Goal: Transaction & Acquisition: Purchase product/service

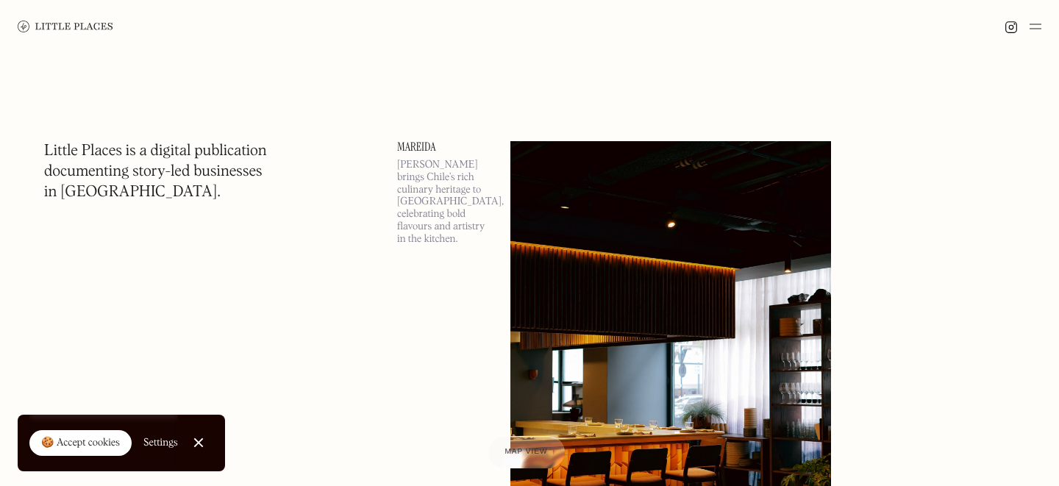
click at [190, 445] on link "Close Cookie Popup" at bounding box center [198, 442] width 29 height 29
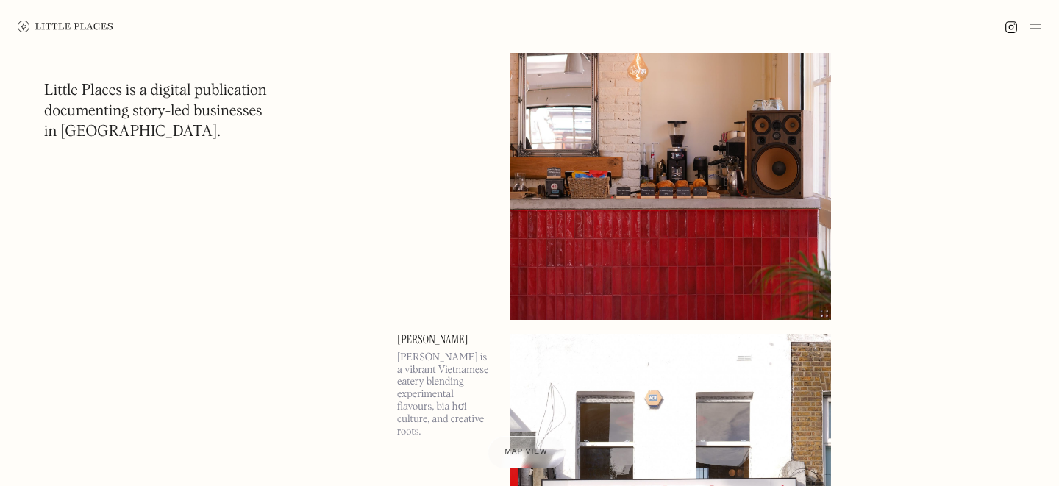
scroll to position [7444, 0]
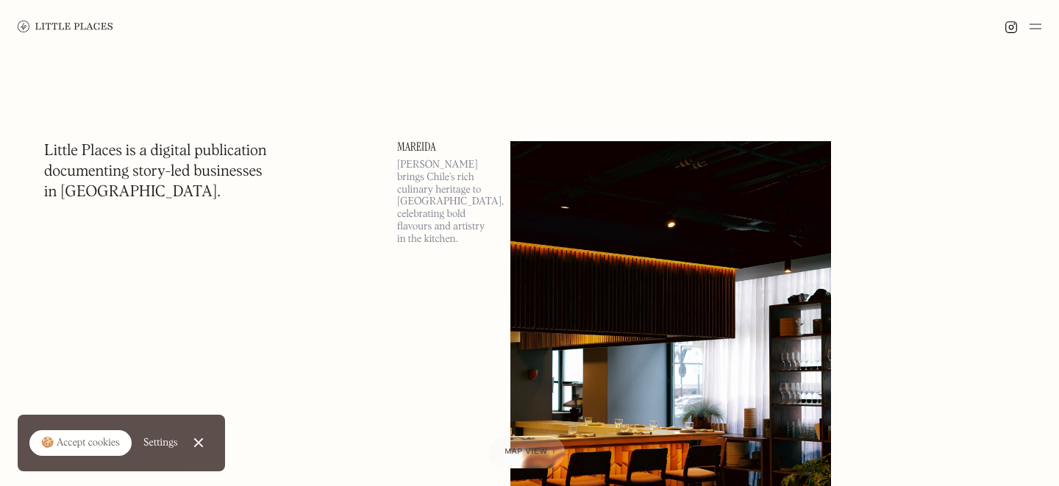
click at [1044, 32] on div at bounding box center [529, 26] width 1059 height 53
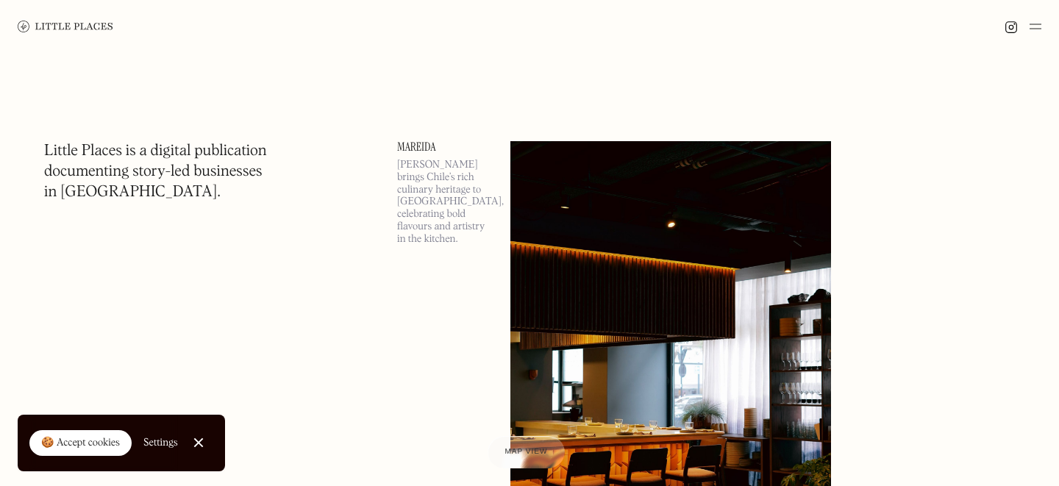
click at [1039, 27] on img at bounding box center [1036, 27] width 12 height 18
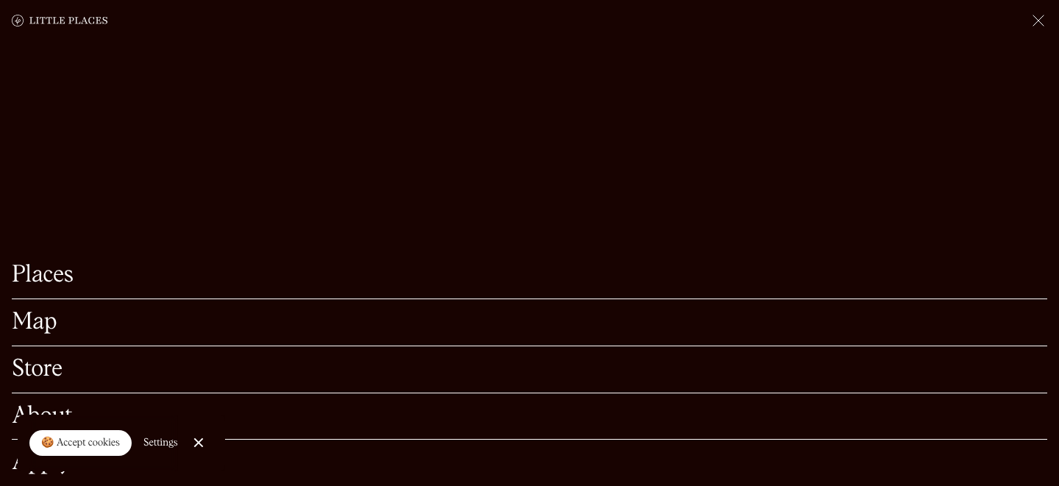
scroll to position [305, 0]
click at [193, 447] on link "Close Cookie Popup" at bounding box center [198, 442] width 29 height 29
click at [36, 469] on link "Apply" at bounding box center [530, 463] width 1036 height 23
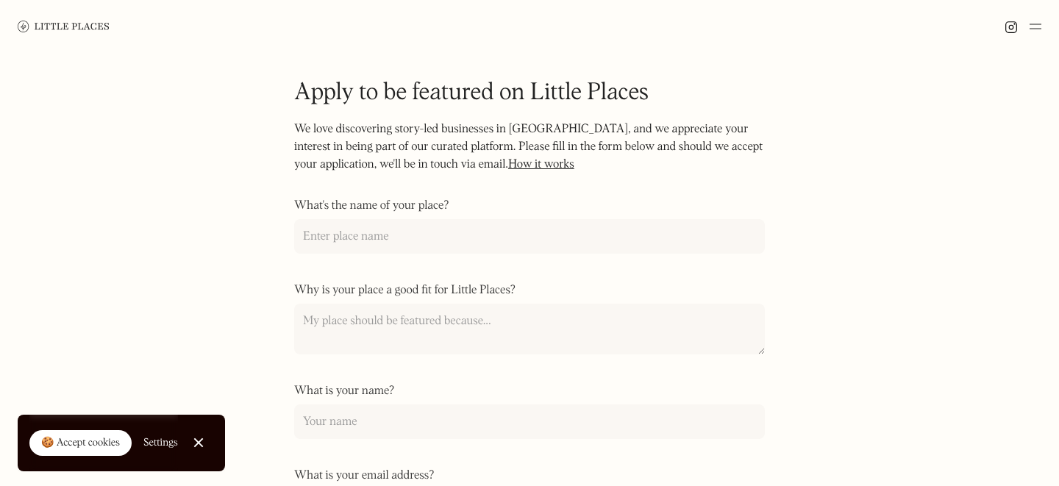
scroll to position [90, 0]
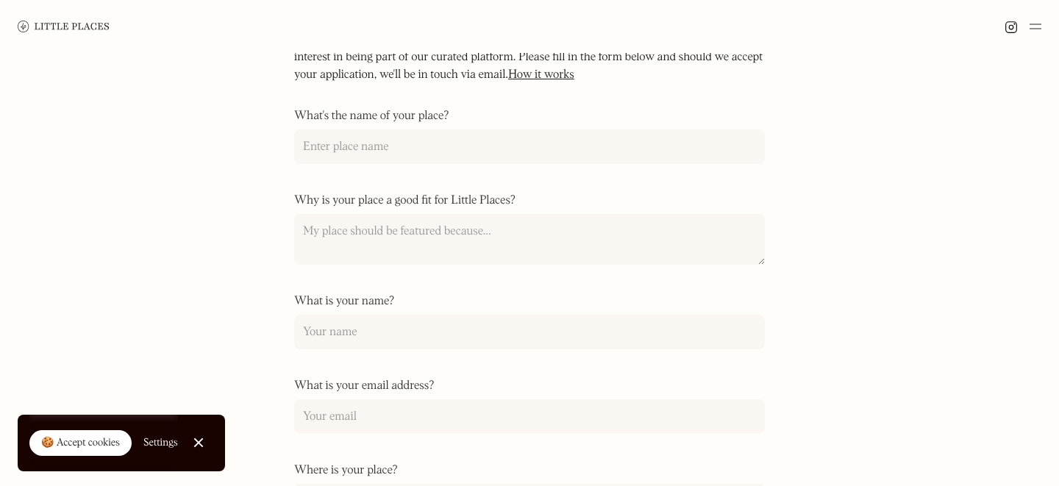
click at [544, 79] on link "How it works" at bounding box center [541, 75] width 66 height 12
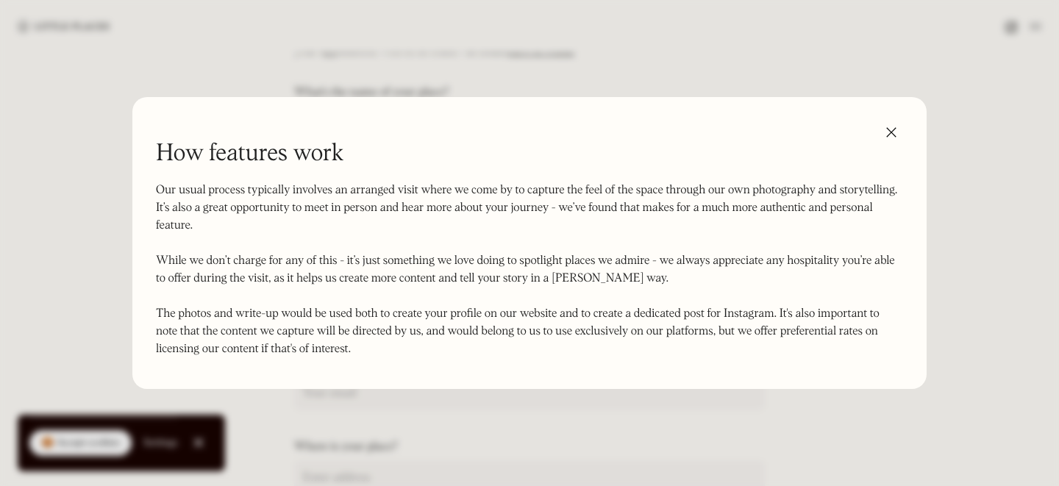
scroll to position [113, 0]
click at [42, 292] on div at bounding box center [529, 243] width 1059 height 486
click at [897, 129] on img at bounding box center [892, 133] width 24 height 24
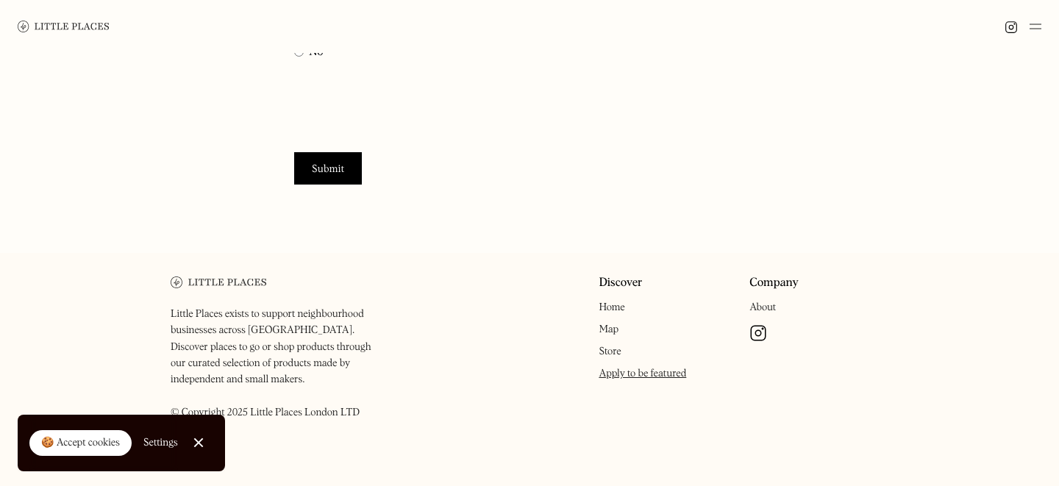
scroll to position [0, 0]
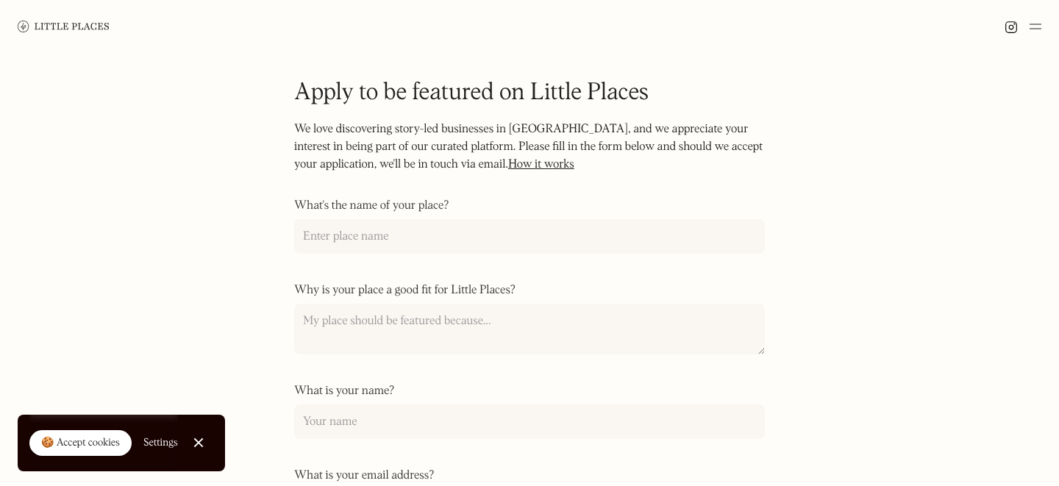
click at [43, 29] on img at bounding box center [64, 26] width 92 height 11
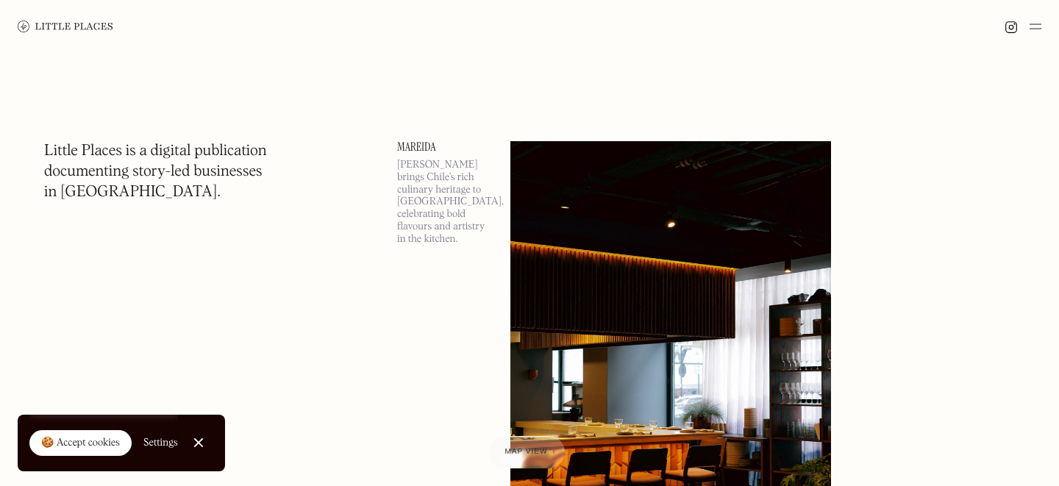
click at [1030, 21] on img at bounding box center [1036, 27] width 12 height 18
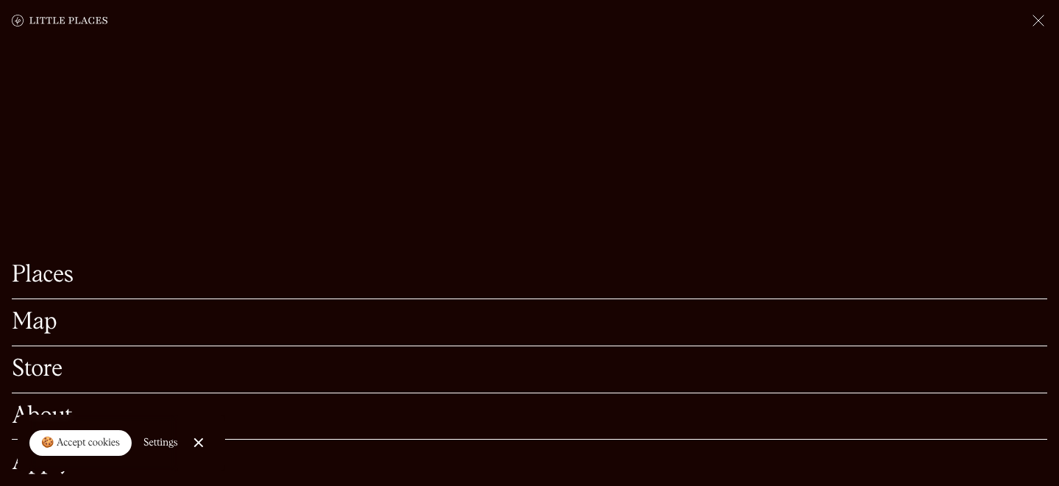
scroll to position [322, 0]
click at [195, 442] on div at bounding box center [198, 443] width 10 height 10
click at [45, 410] on link "About" at bounding box center [530, 416] width 1036 height 23
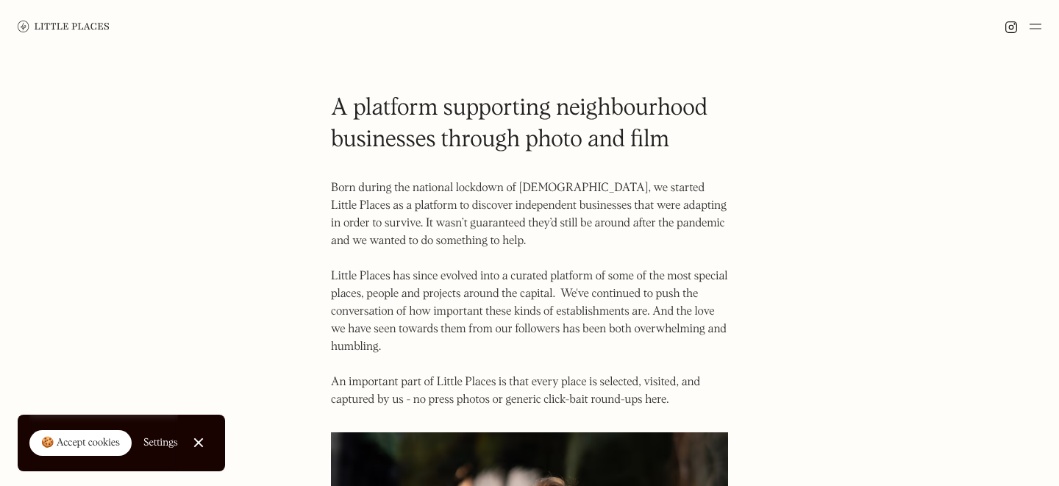
click at [30, 26] on img at bounding box center [64, 26] width 92 height 11
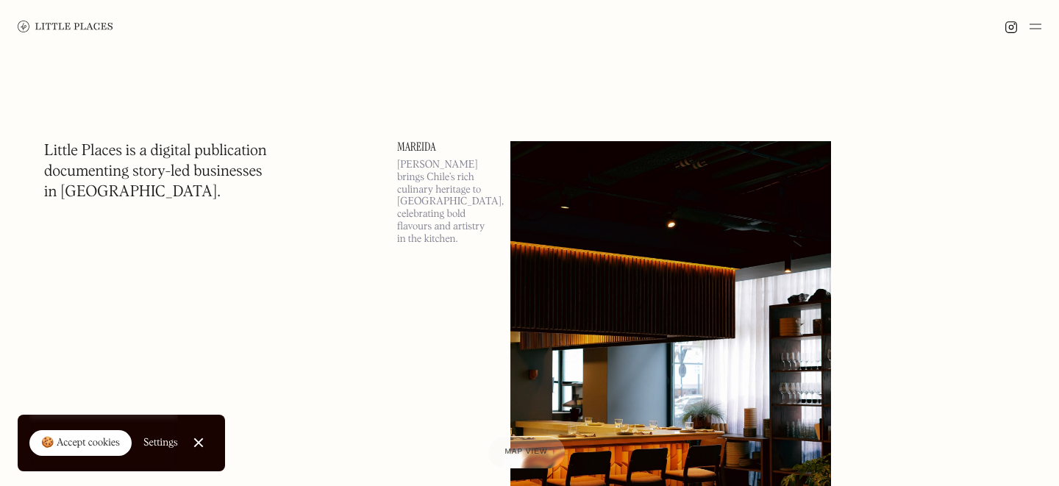
click at [1008, 18] on div at bounding box center [1023, 27] width 37 height 18
click at [1008, 21] on img at bounding box center [1011, 27] width 13 height 13
click at [1041, 29] on img at bounding box center [1036, 27] width 12 height 18
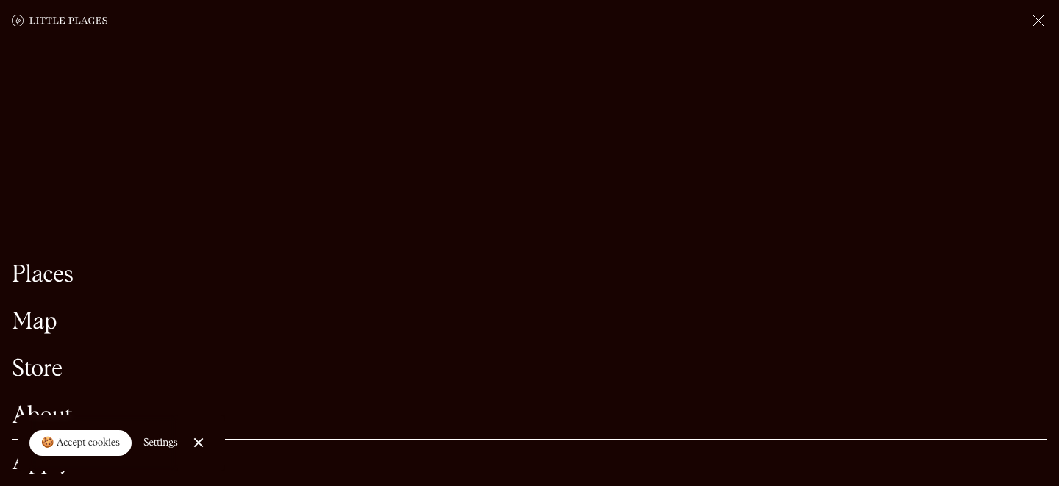
scroll to position [182, 0]
click at [192, 438] on link "Close Cookie Popup" at bounding box center [198, 442] width 29 height 29
click at [38, 374] on link "Store" at bounding box center [530, 369] width 1036 height 23
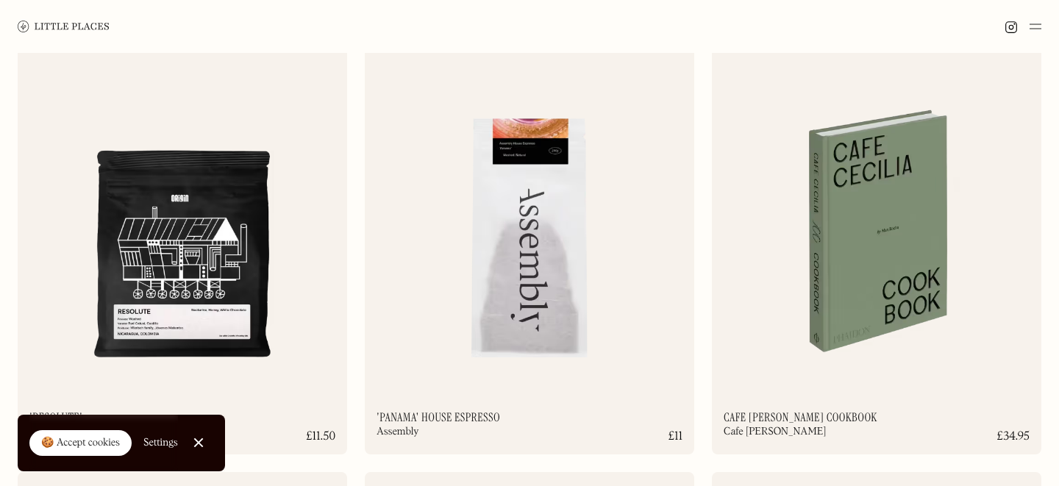
scroll to position [1511, 0]
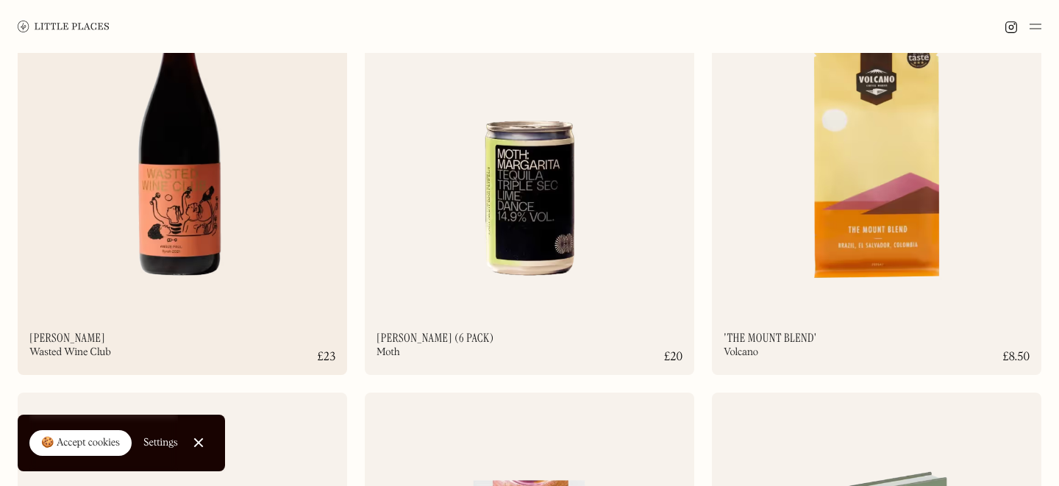
click at [63, 220] on img at bounding box center [183, 129] width 330 height 357
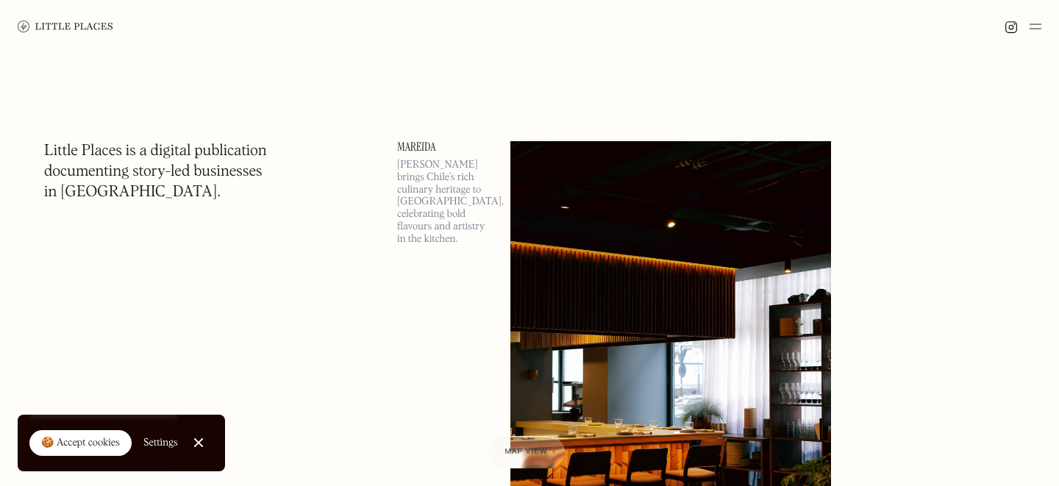
click at [26, 24] on img at bounding box center [66, 27] width 96 height 12
